Goal: Task Accomplishment & Management: Manage account settings

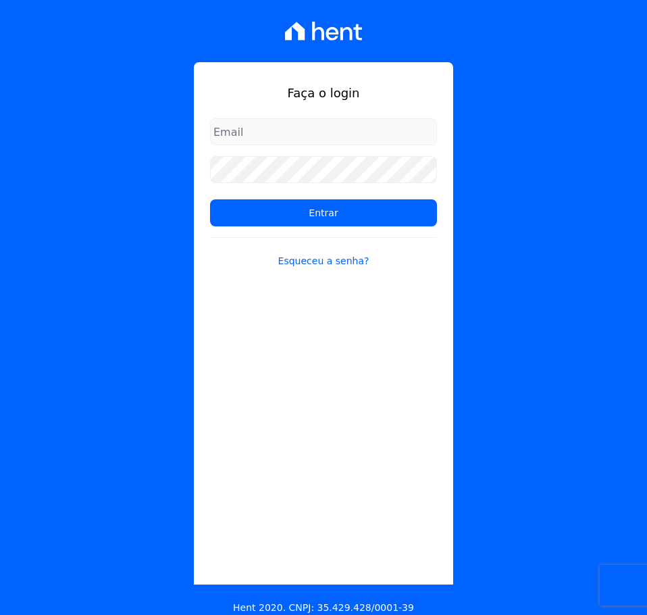
click at [292, 131] on input "email" at bounding box center [323, 131] width 227 height 27
type input "L"
type input "[EMAIL_ADDRESS][DOMAIN_NAME]"
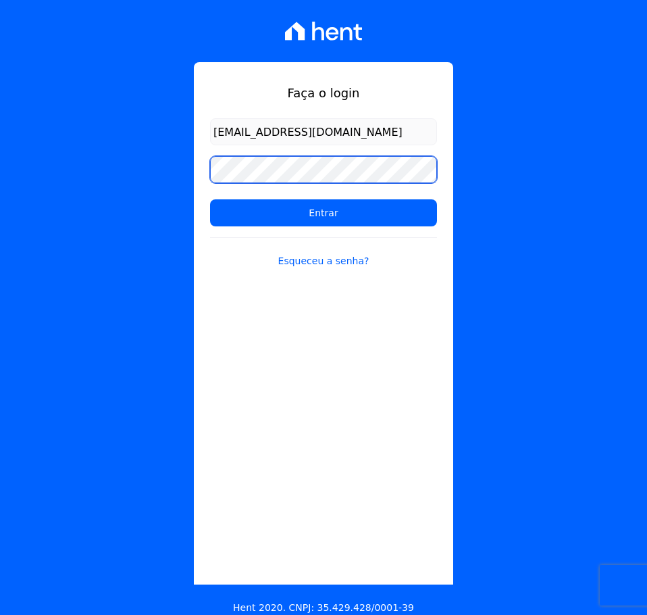
click at [210, 199] on input "Entrar" at bounding box center [323, 212] width 227 height 27
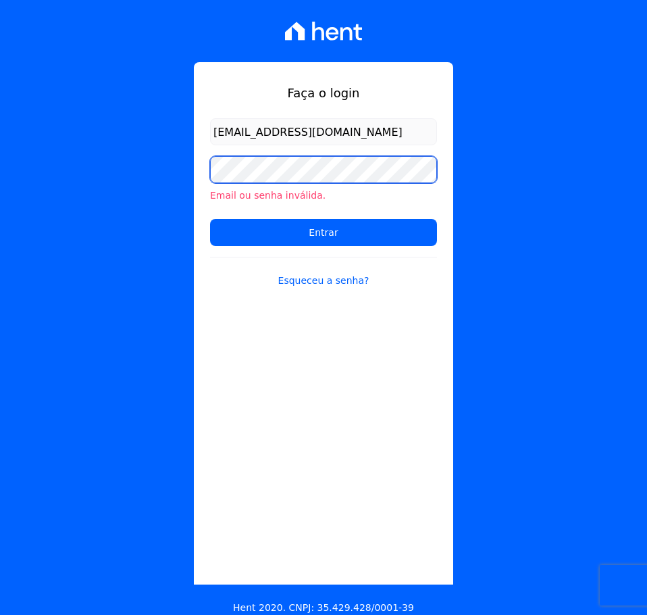
click at [210, 219] on input "Entrar" at bounding box center [323, 232] width 227 height 27
